Goal: Information Seeking & Learning: Find specific page/section

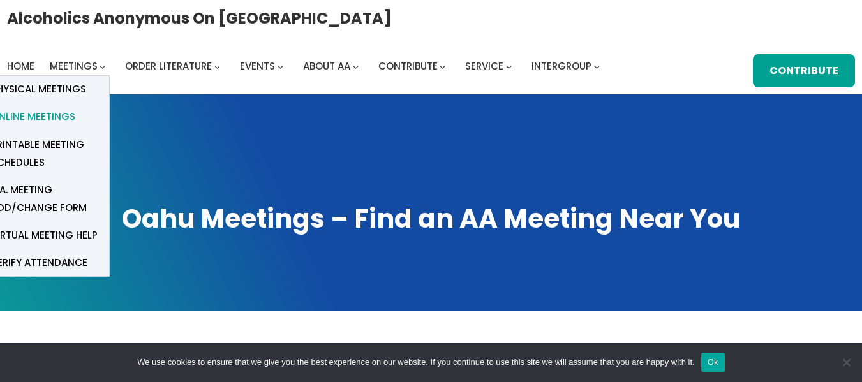
click at [59, 112] on span "Online Meetings" at bounding box center [33, 117] width 84 height 18
click at [57, 110] on span "Online Meetings" at bounding box center [33, 117] width 84 height 18
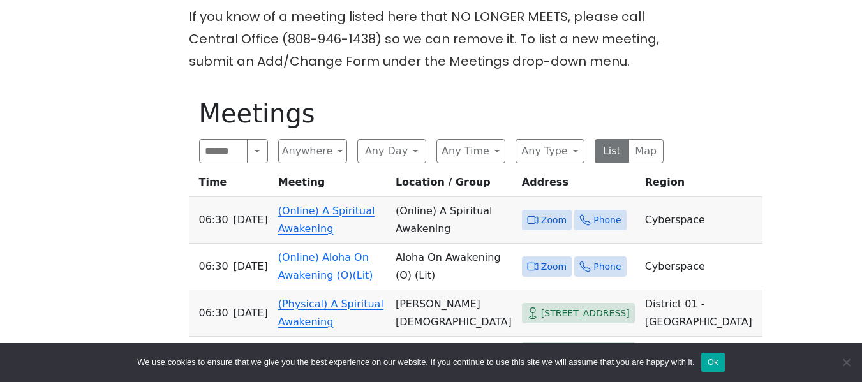
scroll to position [425, 0]
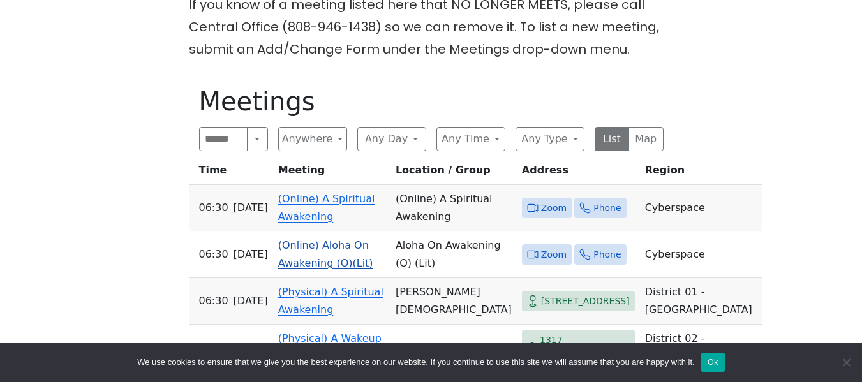
click at [325, 269] on link "(Online) Aloha On Awakening (O)(Lit)" at bounding box center [325, 254] width 95 height 30
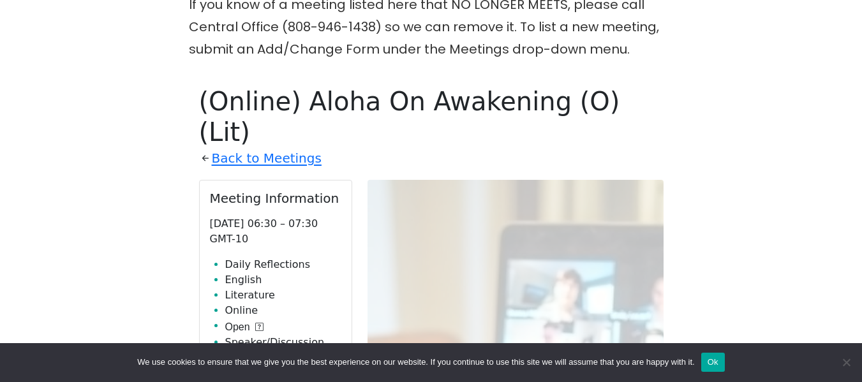
scroll to position [501, 0]
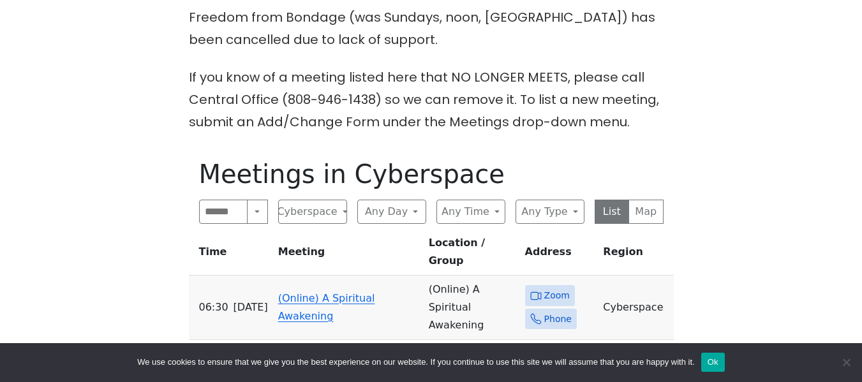
scroll to position [379, 0]
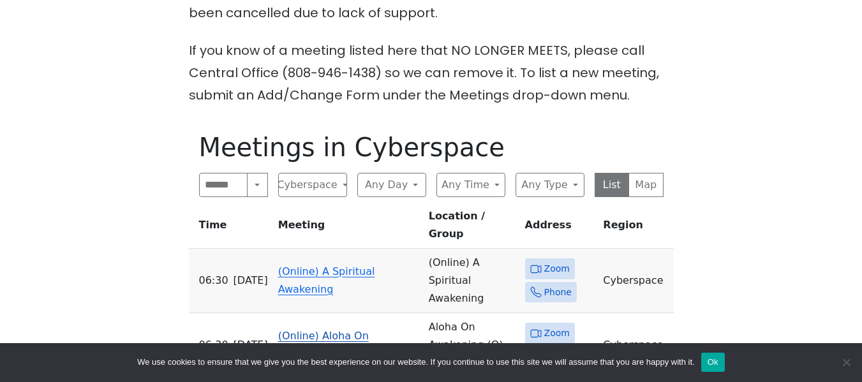
click at [314, 330] on link "(Online) Aloha On Awakening (O)(Lit)" at bounding box center [325, 345] width 95 height 30
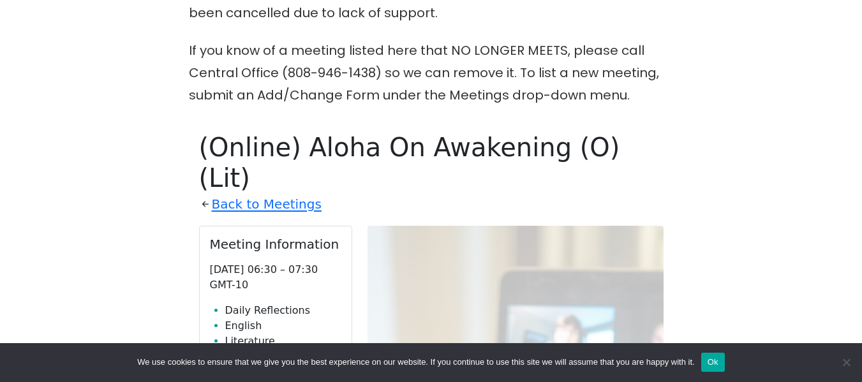
scroll to position [501, 0]
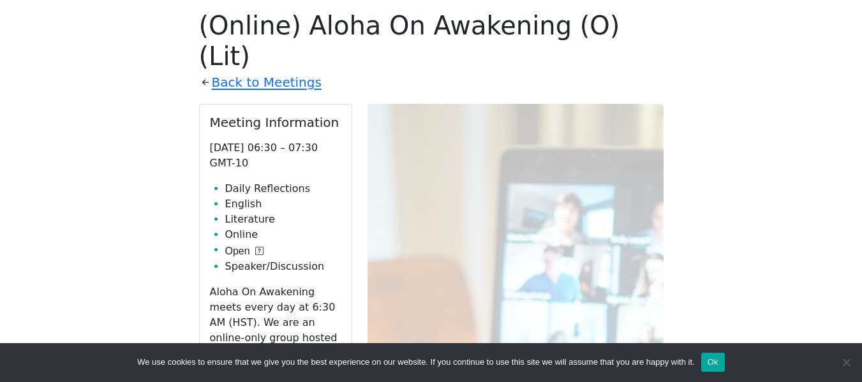
drag, startPoint x: 314, startPoint y: 323, endPoint x: 741, endPoint y: 230, distance: 437.4
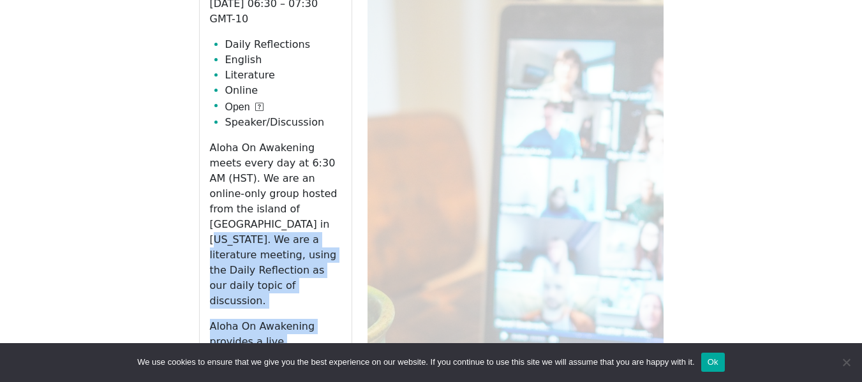
scroll to position [654, 0]
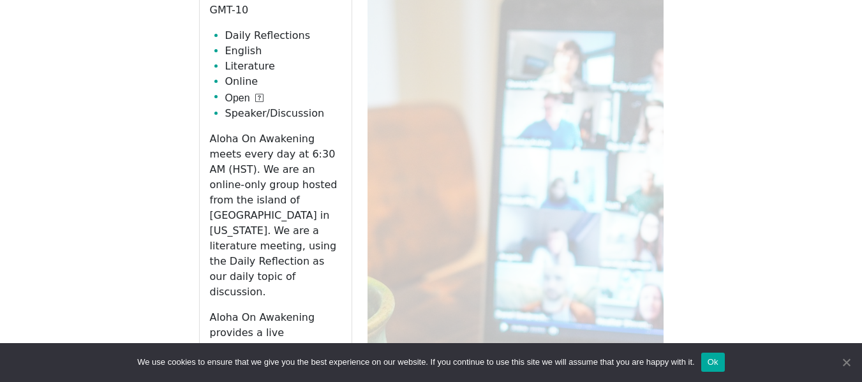
click at [843, 360] on span "Cookie Notice" at bounding box center [845, 362] width 13 height 13
